Goal: Transaction & Acquisition: Subscribe to service/newsletter

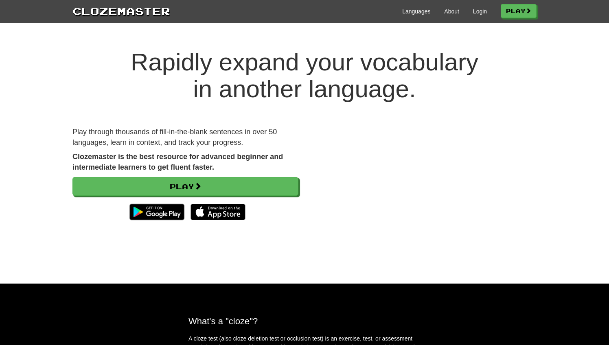
click at [471, 15] on div "Languages About Login Play" at bounding box center [353, 10] width 366 height 15
click at [473, 15] on link "Login" at bounding box center [480, 11] width 14 height 8
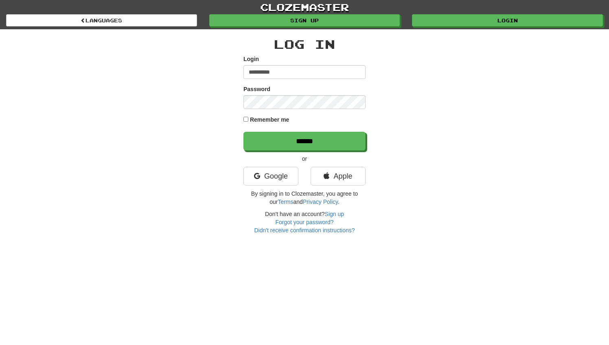
type input "**********"
click at [305, 141] on input "******" at bounding box center [304, 141] width 122 height 19
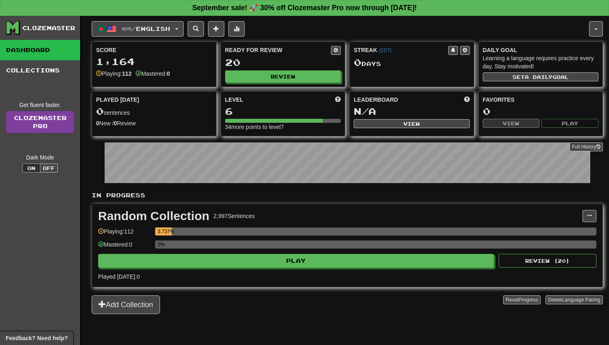
click at [37, 120] on link "Clozemaster Pro" at bounding box center [40, 122] width 68 height 22
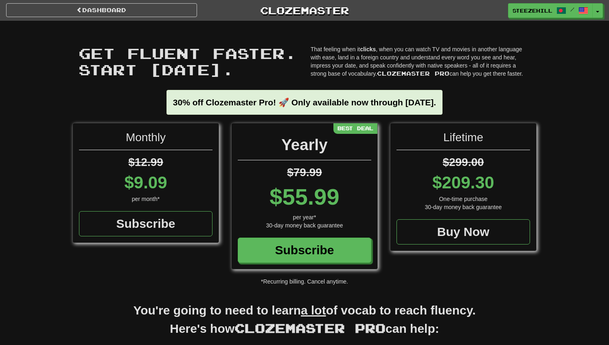
click at [412, 103] on strong "30% off Clozemaster Pro! 🚀 Only available now through [DATE]." at bounding box center [304, 102] width 263 height 9
click at [412, 103] on strong "30% off Clozemaster Pro! 🚀 Only available now through Sunday September 21." at bounding box center [304, 102] width 263 height 9
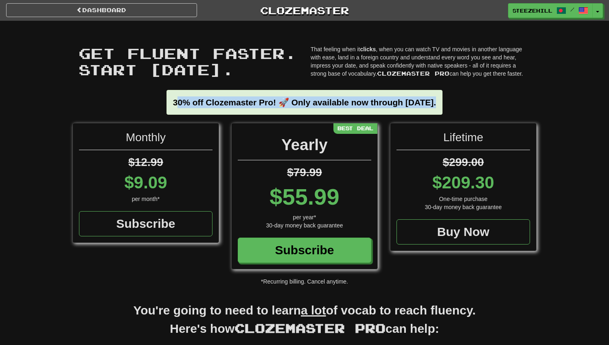
click at [412, 103] on strong "30% off Clozemaster Pro! 🚀 Only available now through Sunday September 21." at bounding box center [304, 102] width 263 height 9
click at [371, 85] on div "Get fluent faster. Start today. Get fluent faster. Start today. That feeling wh…" at bounding box center [304, 72] width 476 height 102
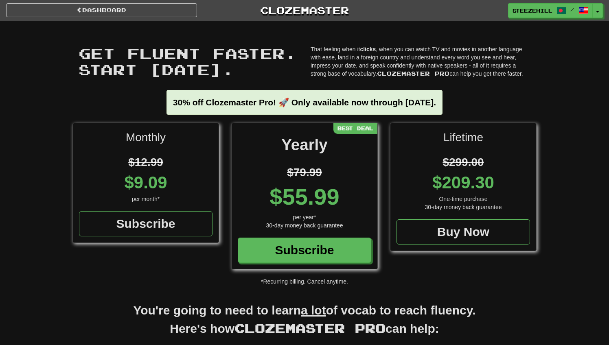
click at [365, 103] on strong "30% off Clozemaster Pro! 🚀 Only available now through Sunday September 21." at bounding box center [304, 102] width 263 height 9
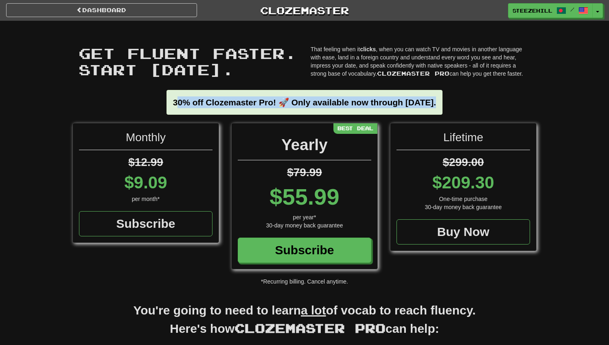
click at [365, 103] on strong "30% off Clozemaster Pro! 🚀 Only available now through Sunday September 21." at bounding box center [304, 102] width 263 height 9
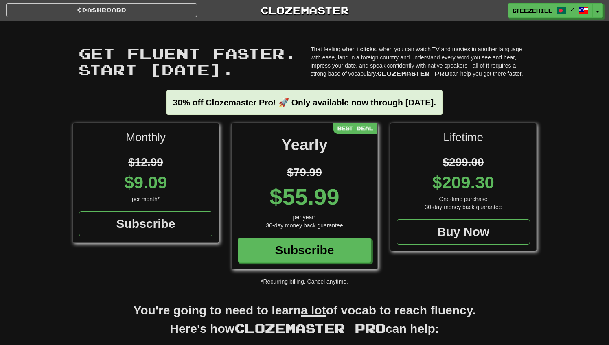
click at [297, 81] on div "Get fluent faster. Start today. Get fluent faster. Start today." at bounding box center [188, 63] width 232 height 36
click at [287, 101] on strong "30% off Clozemaster Pro! 🚀 Only available now through Sunday September 21." at bounding box center [304, 102] width 263 height 9
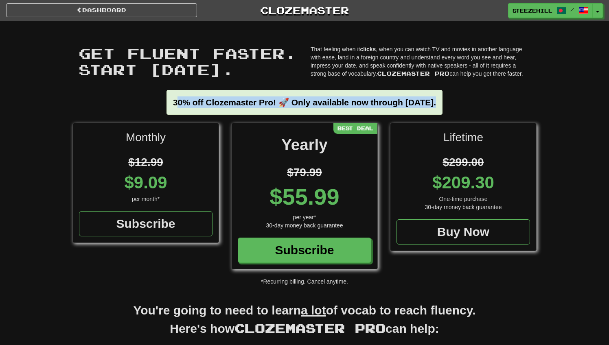
click at [287, 101] on strong "30% off Clozemaster Pro! 🚀 Only available now through Sunday September 21." at bounding box center [304, 102] width 263 height 9
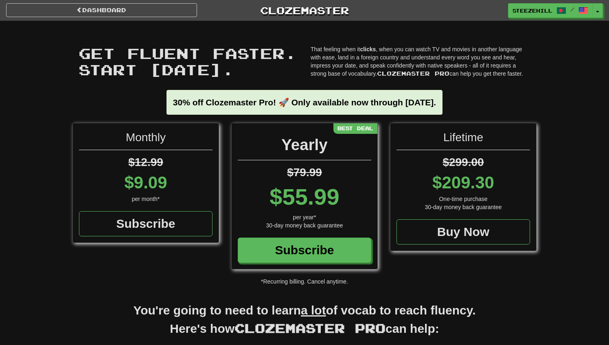
click at [305, 101] on strong "30% off Clozemaster Pro! 🚀 Only available now through Sunday September 21." at bounding box center [304, 102] width 263 height 9
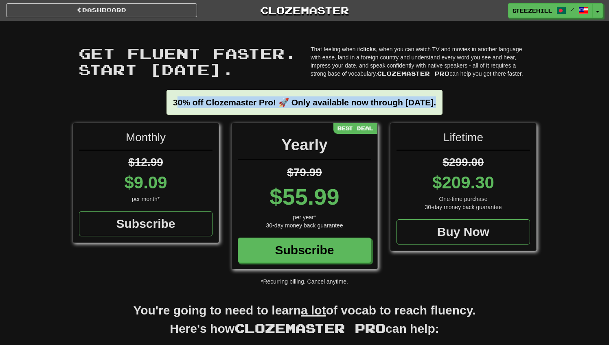
click at [305, 101] on strong "30% off Clozemaster Pro! 🚀 Only available now through Sunday September 21." at bounding box center [304, 102] width 263 height 9
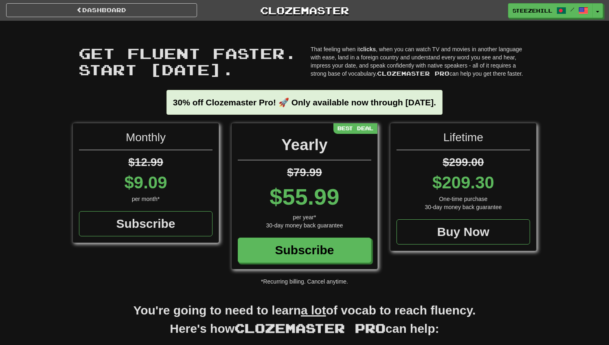
click at [322, 98] on strong "30% off Clozemaster Pro! 🚀 Only available now through Sunday September 21." at bounding box center [304, 102] width 263 height 9
click at [351, 102] on strong "30% off Clozemaster Pro! 🚀 Only available now through Sunday September 21." at bounding box center [304, 102] width 263 height 9
click at [353, 105] on strong "30% off Clozemaster Pro! 🚀 Only available now through Sunday September 21." at bounding box center [304, 102] width 263 height 9
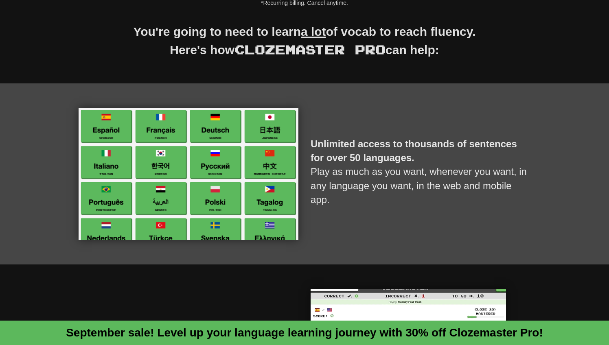
scroll to position [285, 0]
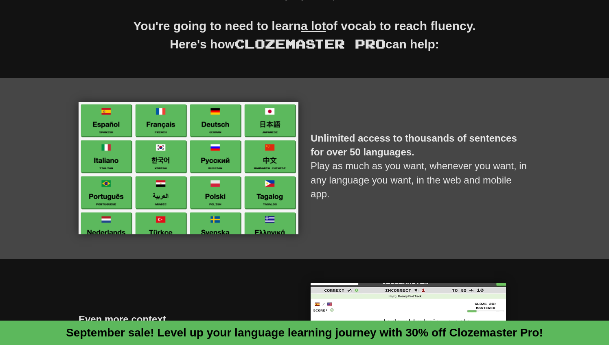
click at [313, 29] on u "a lot" at bounding box center [313, 25] width 25 height 13
click at [310, 27] on u "a lot" at bounding box center [313, 25] width 25 height 13
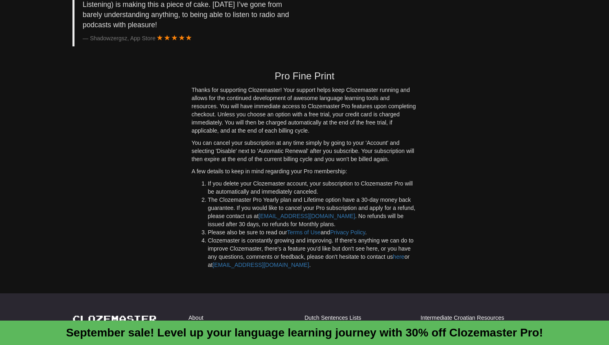
scroll to position [2070, 0]
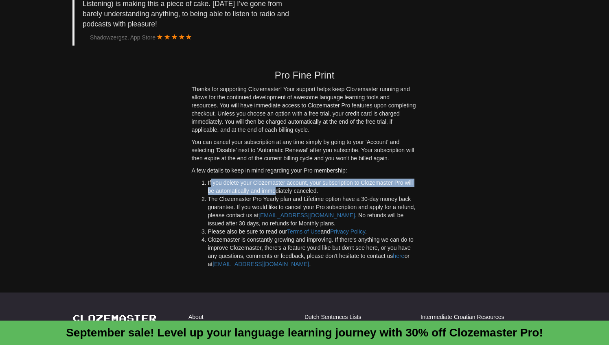
drag, startPoint x: 210, startPoint y: 181, endPoint x: 280, endPoint y: 189, distance: 69.7
click at [280, 189] on li "If you delete your Clozemaster account, your subscription to Clozemaster Pro wi…" at bounding box center [313, 187] width 210 height 16
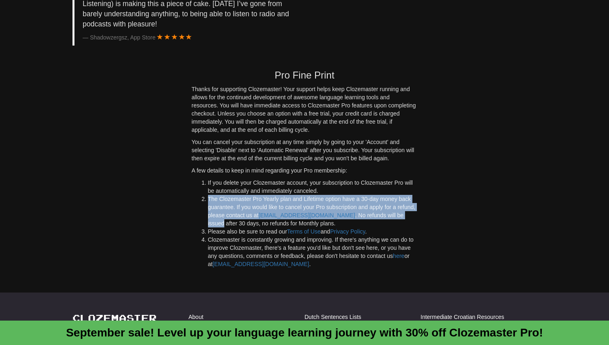
drag, startPoint x: 333, startPoint y: 189, endPoint x: 426, endPoint y: 215, distance: 96.9
click at [426, 215] on div "Pro Fine Print Thanks for supporting Clozemaster! Your support helps keep Cloze…" at bounding box center [304, 167] width 476 height 210
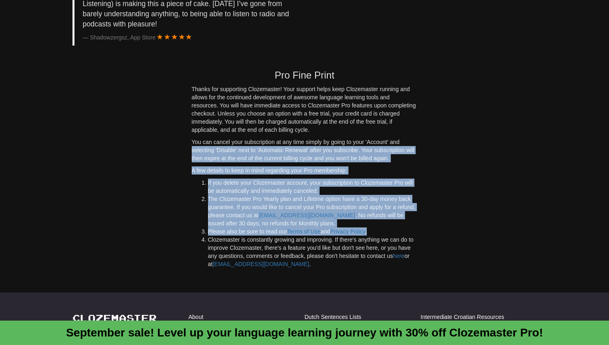
drag, startPoint x: 421, startPoint y: 227, endPoint x: 408, endPoint y: 136, distance: 92.0
click at [408, 136] on div "Pro Fine Print Thanks for supporting Clozemaster! Your support helps keep Cloze…" at bounding box center [305, 167] width 238 height 210
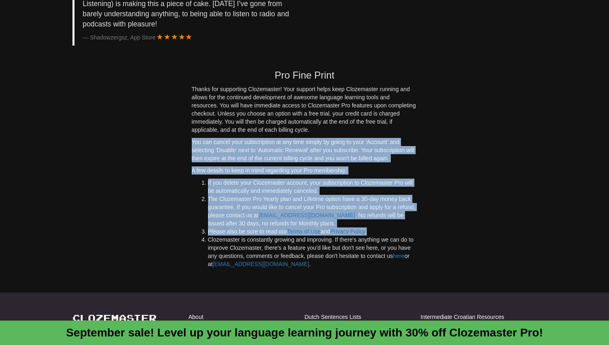
click at [408, 138] on p "You can cancel your subscription at any time simply by going to your 'Account' …" at bounding box center [305, 150] width 226 height 24
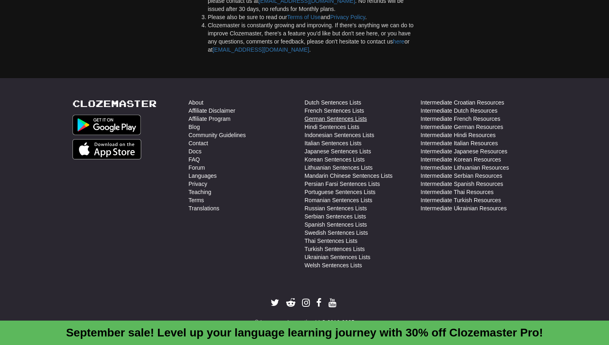
scroll to position [2284, 0]
click at [315, 123] on link "Hindi Sentences Lists" at bounding box center [332, 127] width 55 height 8
click at [317, 254] on link "Ukrainian Sentences Lists" at bounding box center [338, 258] width 66 height 8
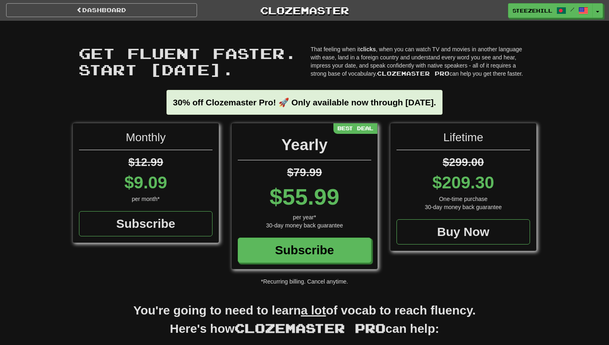
scroll to position [0, 0]
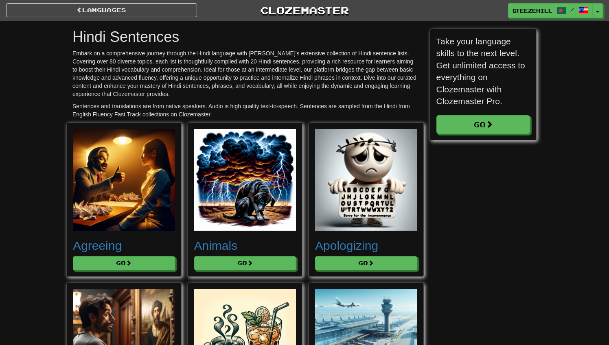
scroll to position [4664, 476]
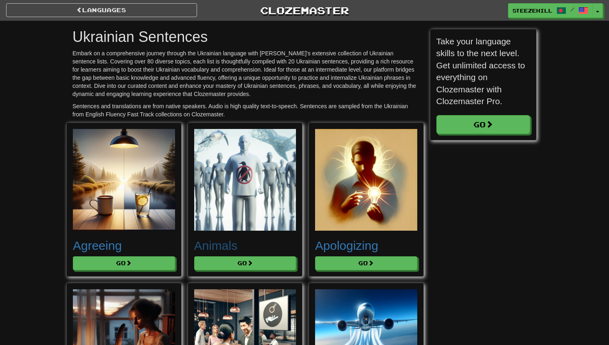
scroll to position [4664, 476]
